Goal: Book appointment/travel/reservation

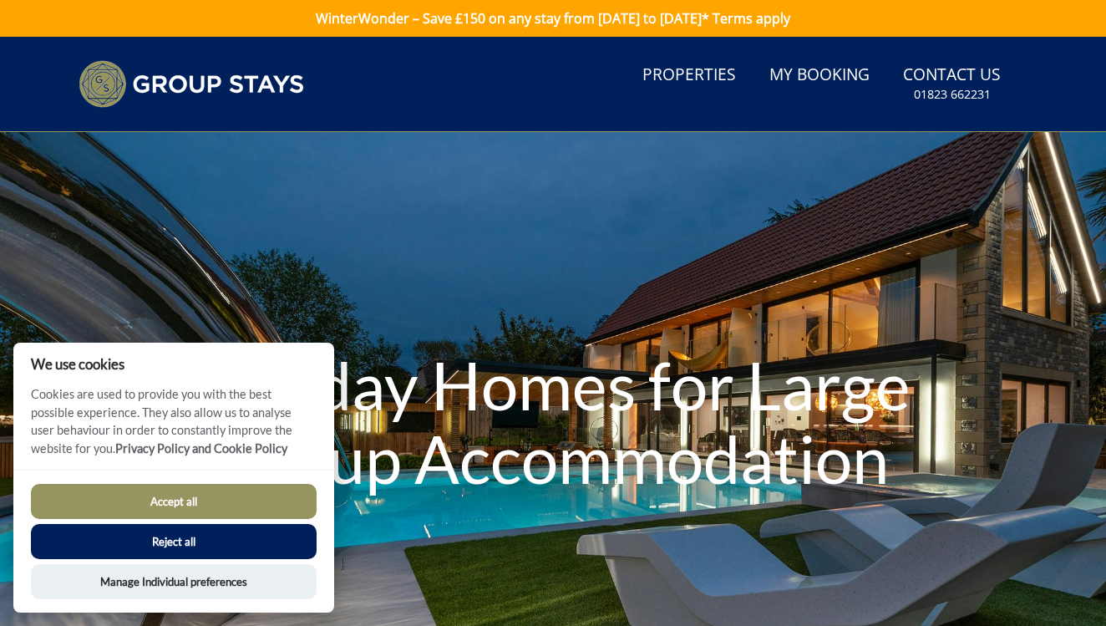
click at [225, 512] on button "Accept all" at bounding box center [174, 501] width 286 height 35
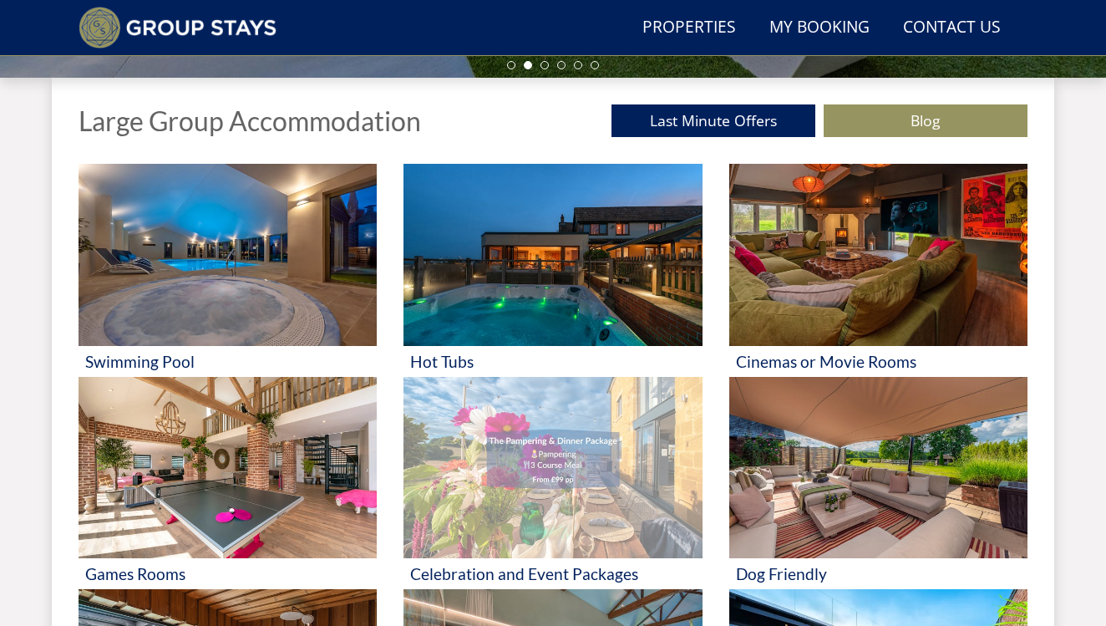
scroll to position [599, 0]
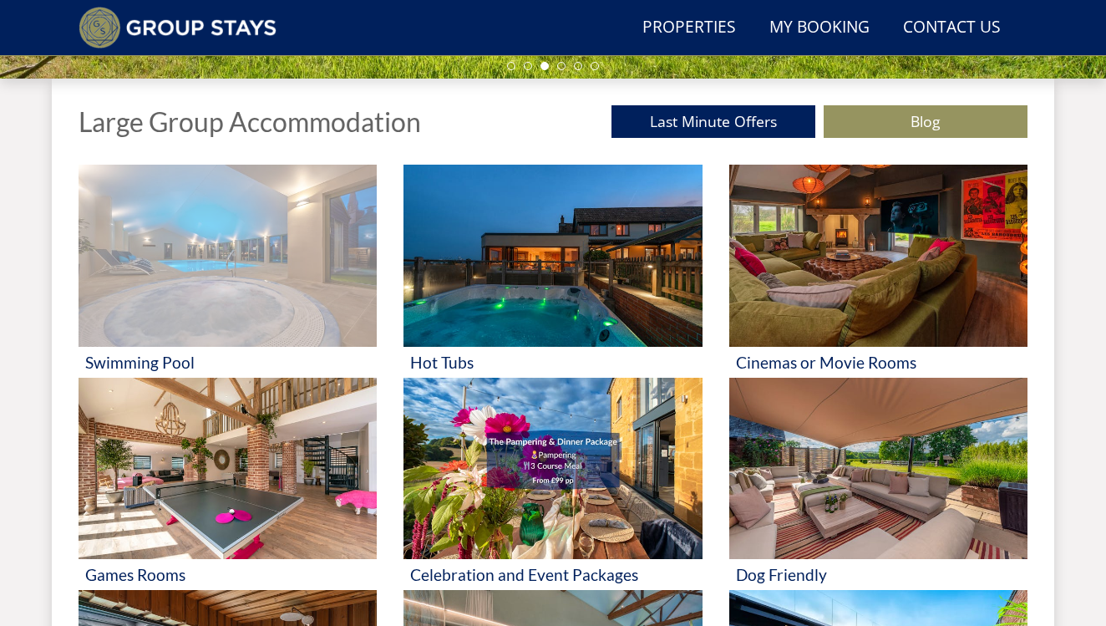
click at [198, 281] on img at bounding box center [228, 256] width 298 height 182
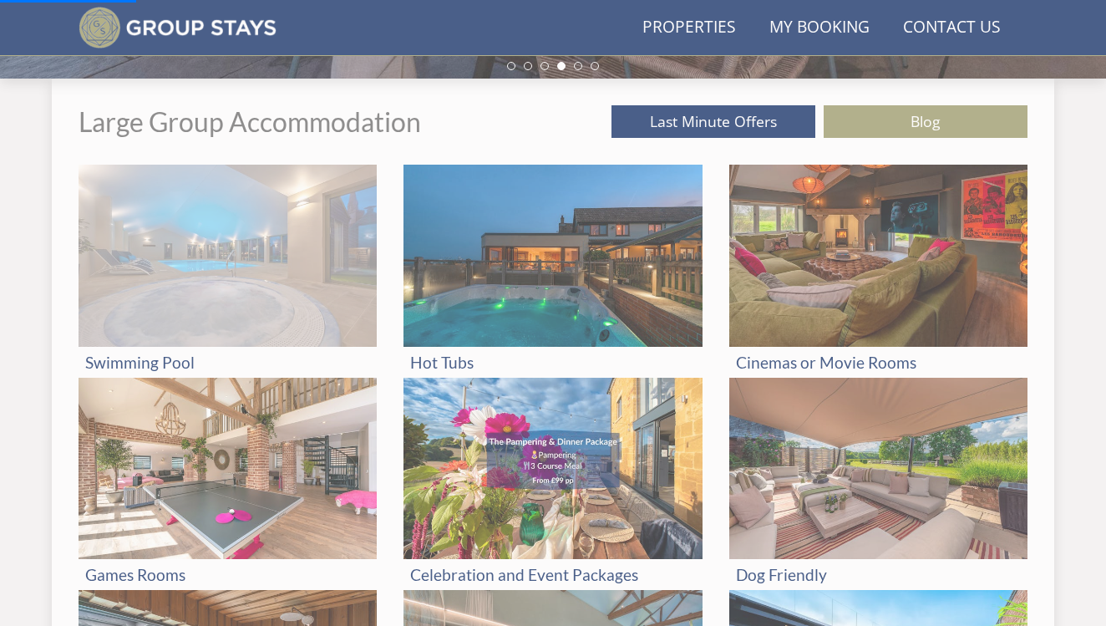
click at [288, 278] on img at bounding box center [228, 256] width 298 height 182
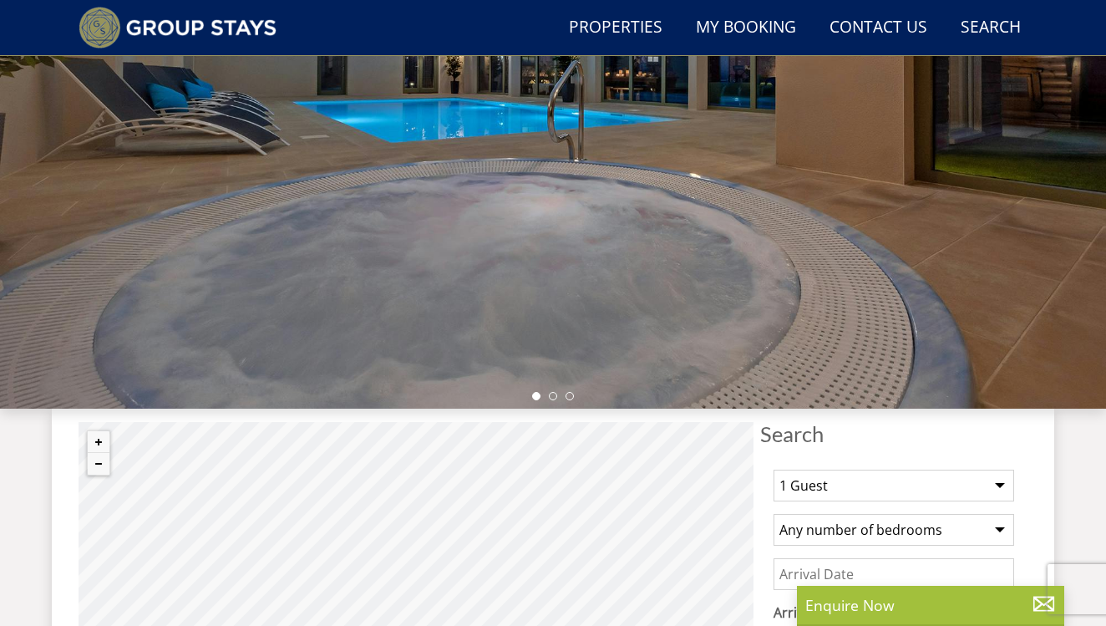
scroll to position [272, 0]
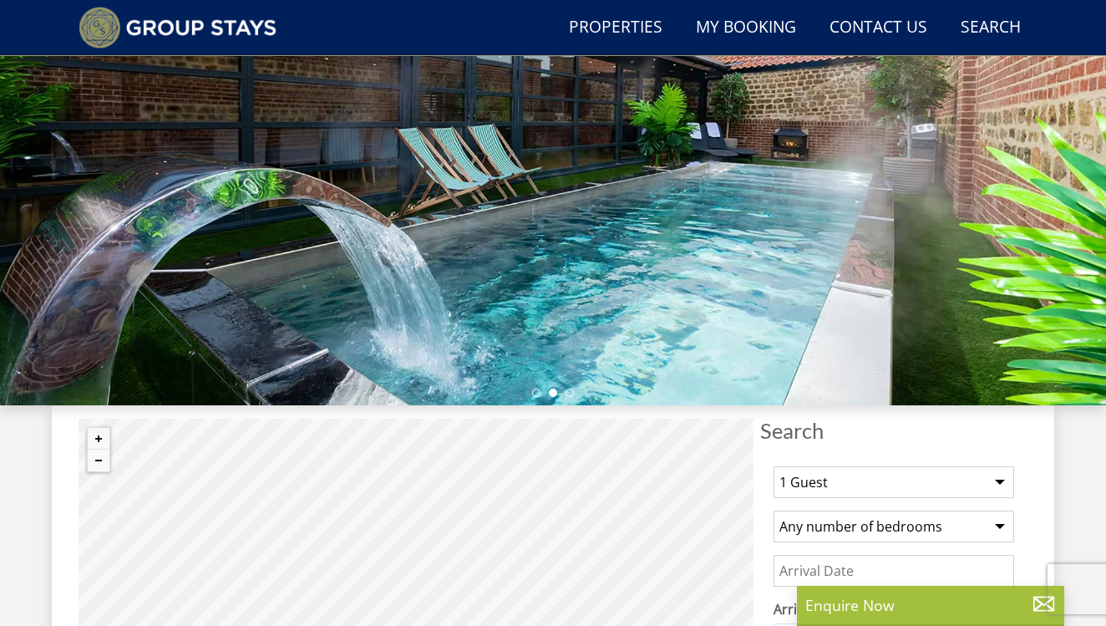
select select "20"
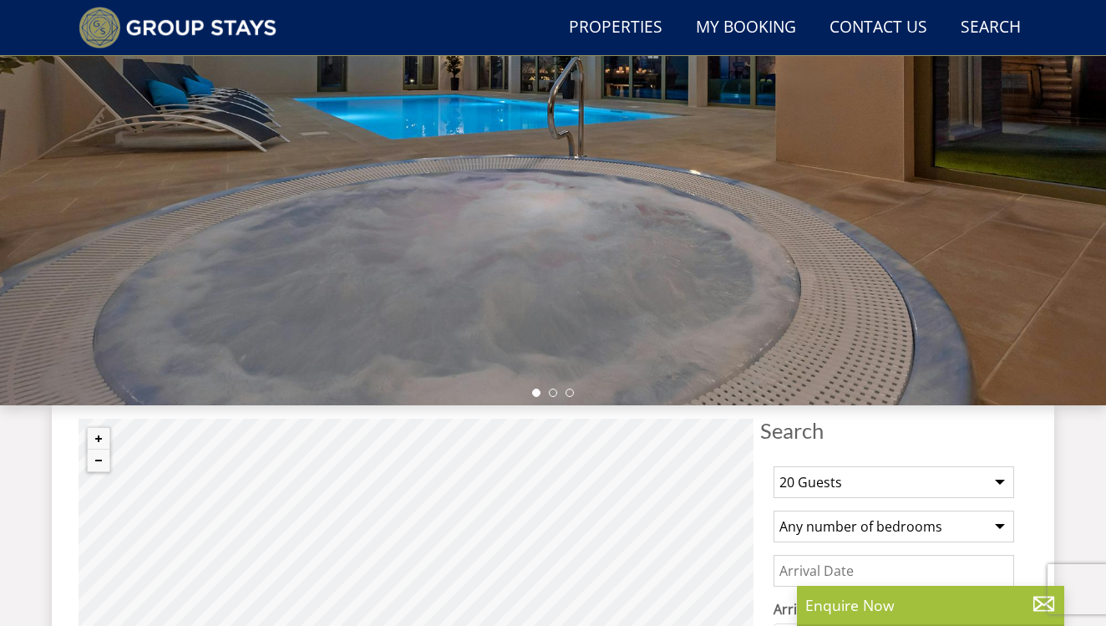
select select "7"
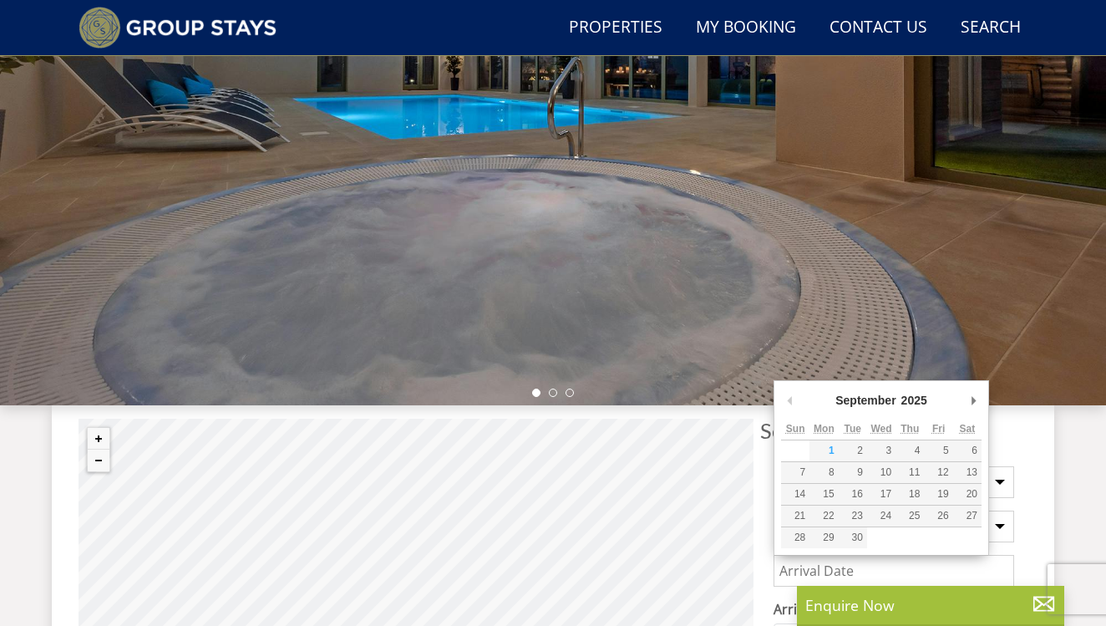
click at [836, 571] on input "Date" at bounding box center [894, 571] width 241 height 32
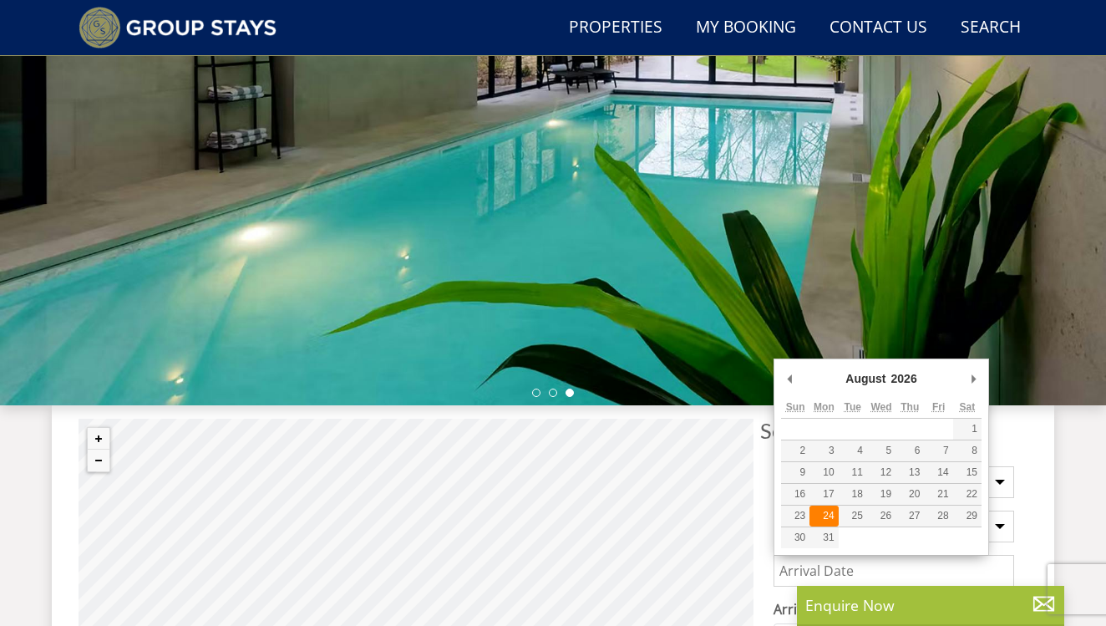
type input "[DATE]"
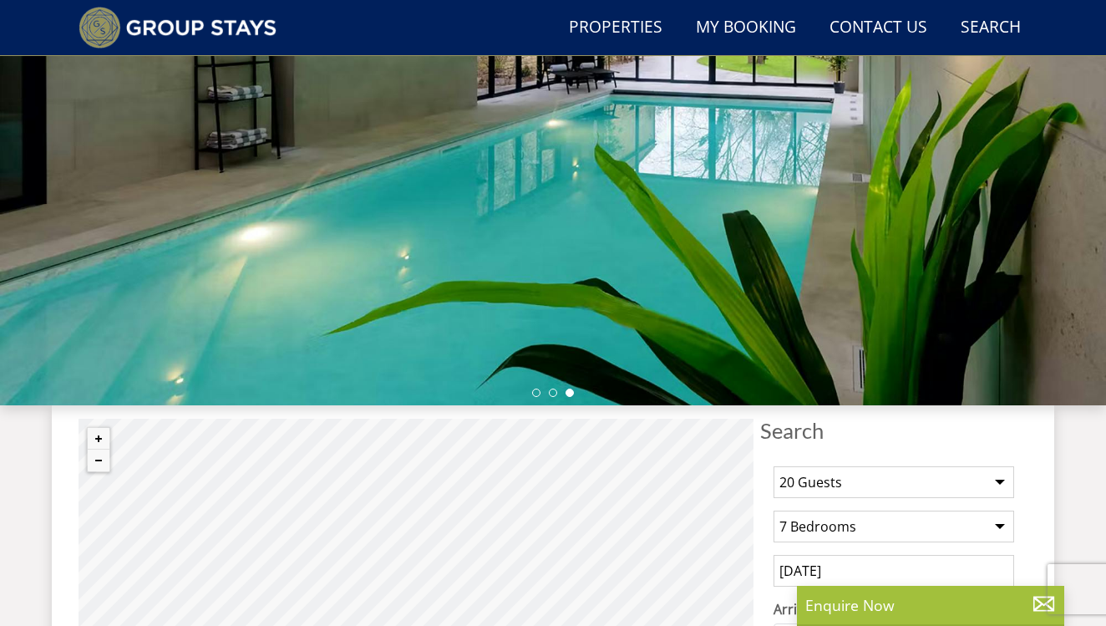
click at [819, 517] on select "Any number of bedrooms 4 Bedrooms 5 Bedrooms 6 Bedrooms 7 Bedrooms 8 Bedrooms 9…" at bounding box center [894, 526] width 241 height 32
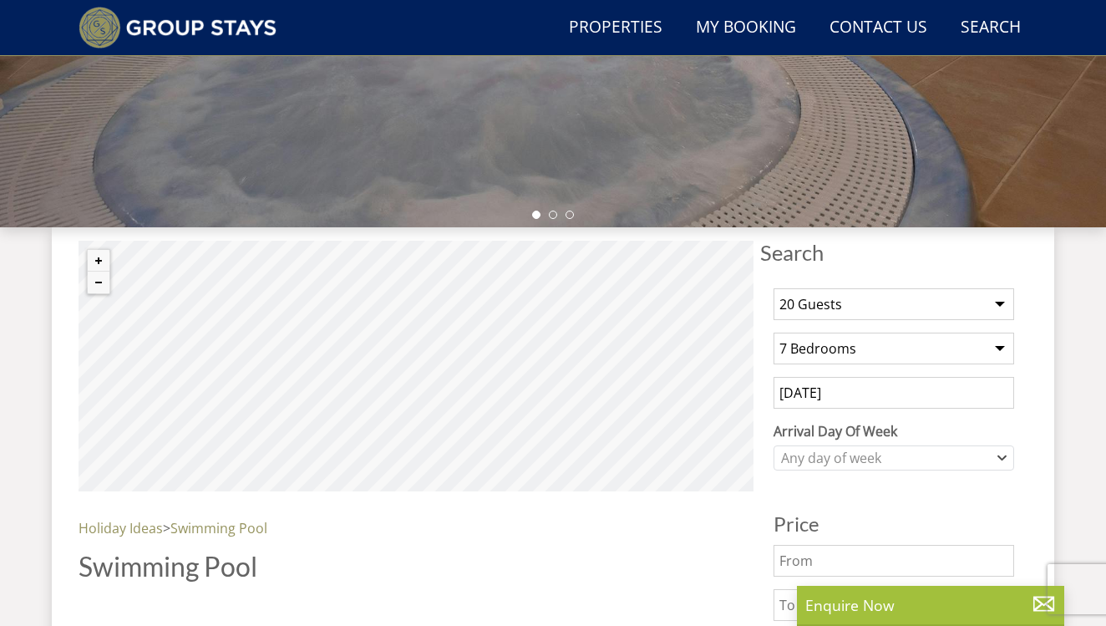
scroll to position [462, 0]
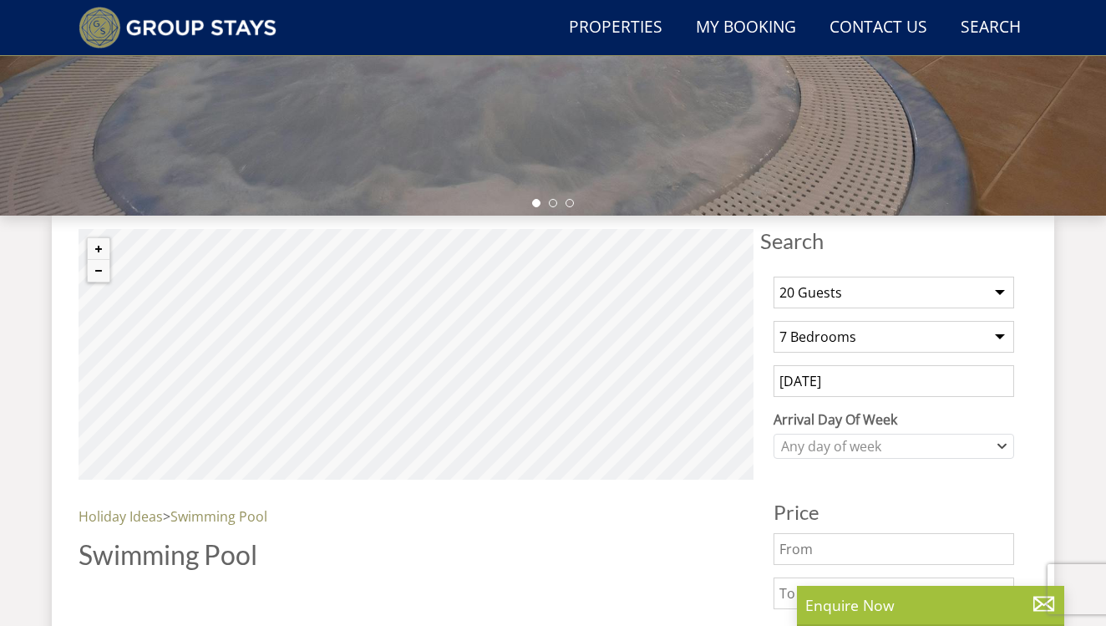
click at [868, 425] on label "Arrival Day Of Week" at bounding box center [894, 419] width 241 height 20
click at [0, 0] on select "[DATE] [DATE] [DATE] [DATE] [DATE] [DATE] [DATE]" at bounding box center [0, 0] width 0 height 0
click at [866, 442] on div "Any day of week" at bounding box center [885, 446] width 216 height 18
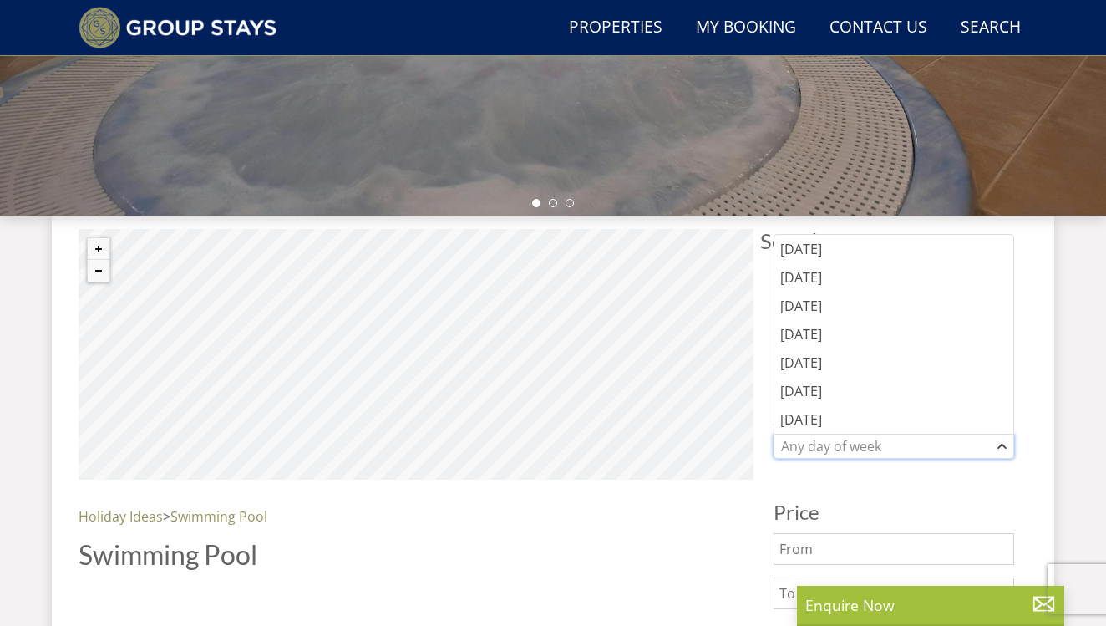
click at [854, 441] on div "Any day of week" at bounding box center [885, 446] width 216 height 18
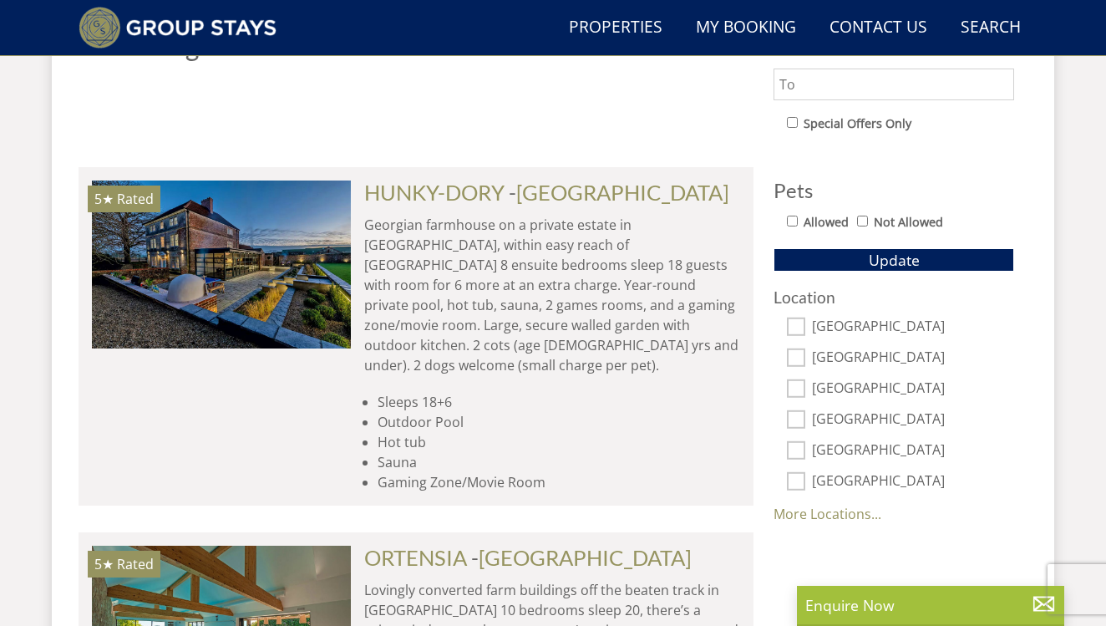
scroll to position [989, 0]
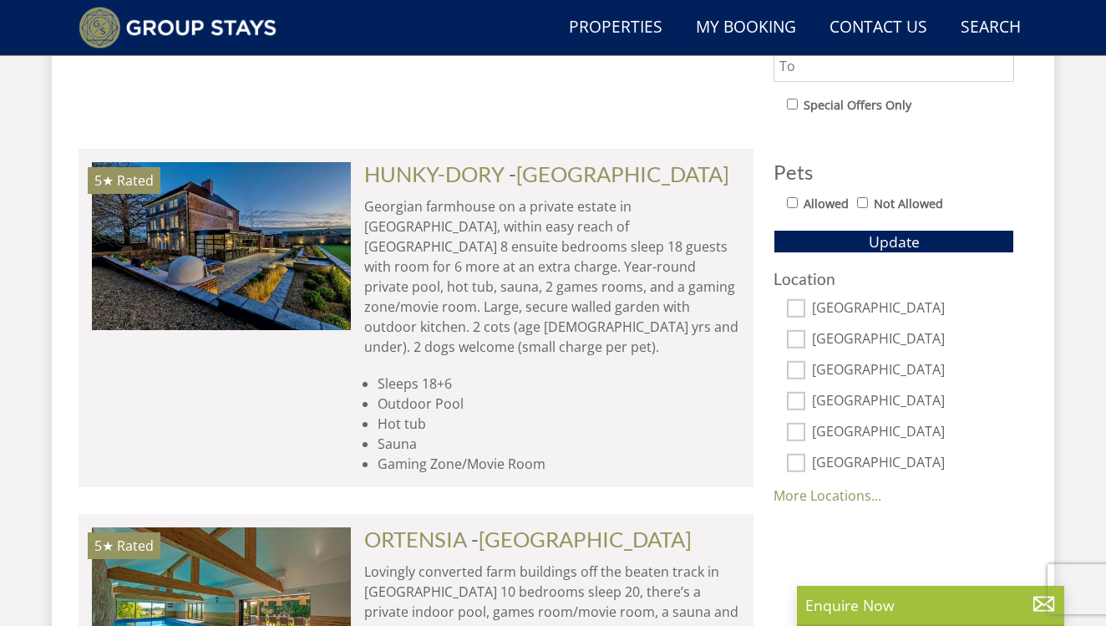
click at [857, 255] on div "1 Guest 2 Guests 3 Guests 4 Guests 5 Guests 6 Guests 7 Guests 8 Guests 9 Guests…" at bounding box center [893, 121] width 267 height 770
click at [857, 249] on button "Update" at bounding box center [894, 241] width 241 height 23
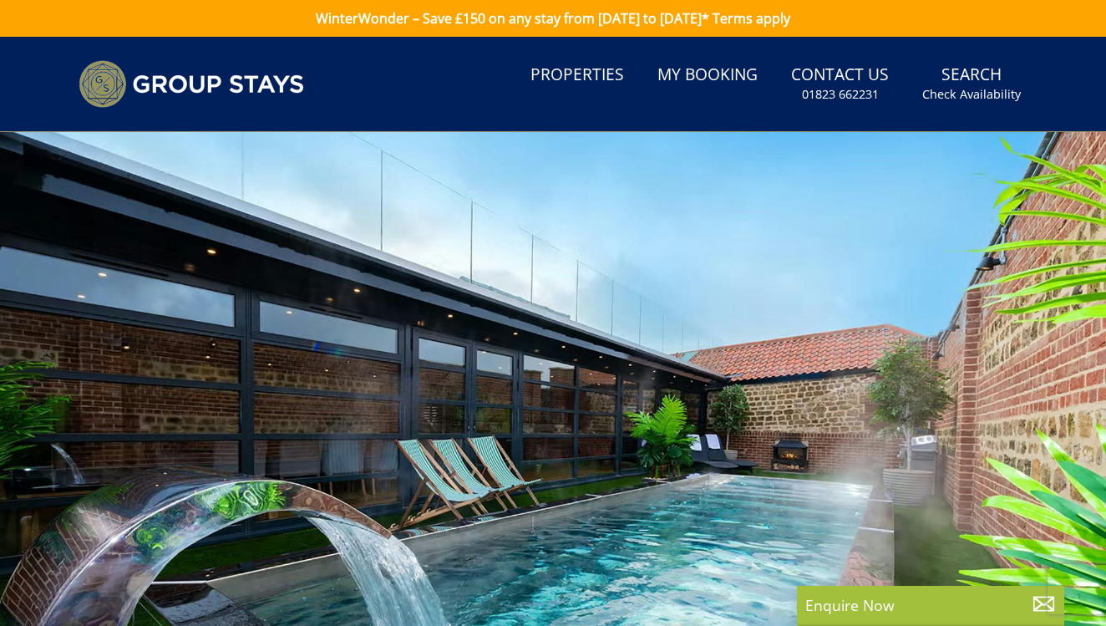
scroll to position [0, 0]
